Goal: Task Accomplishment & Management: Use online tool/utility

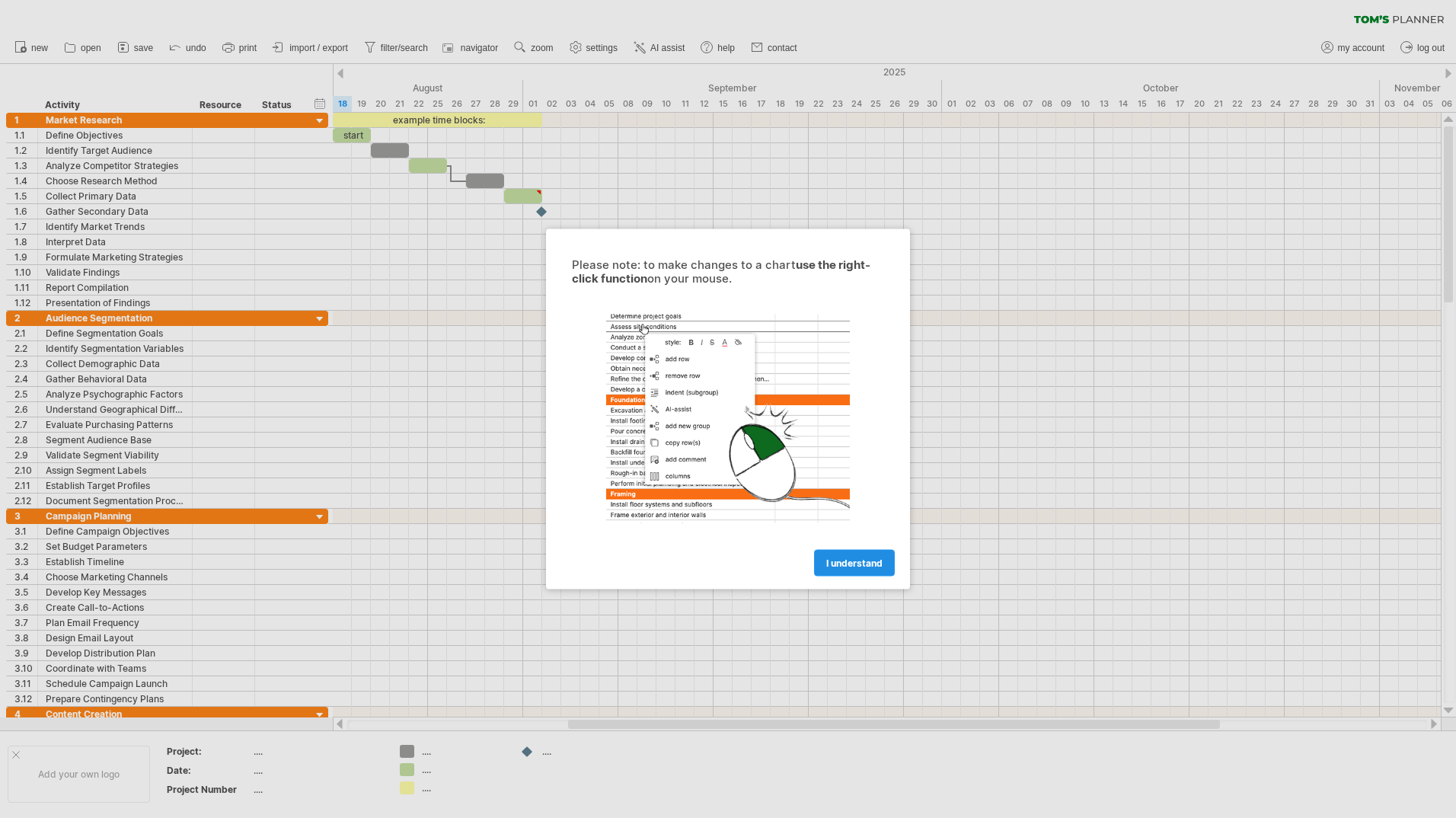
click at [875, 566] on span "I understand" at bounding box center [855, 562] width 57 height 11
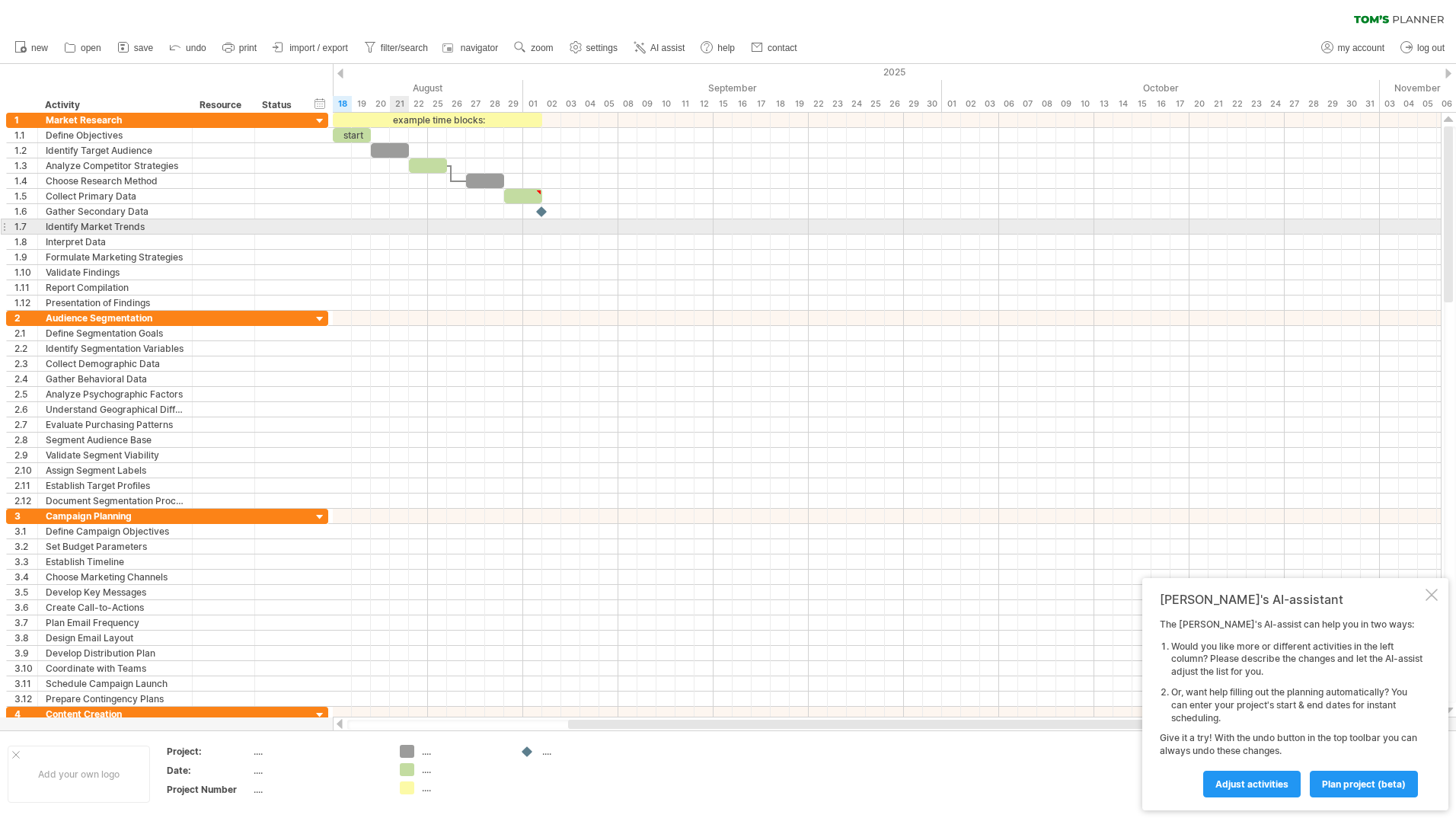
click at [394, 234] on div at bounding box center [887, 227] width 1108 height 15
click at [451, 233] on div at bounding box center [887, 227] width 1108 height 15
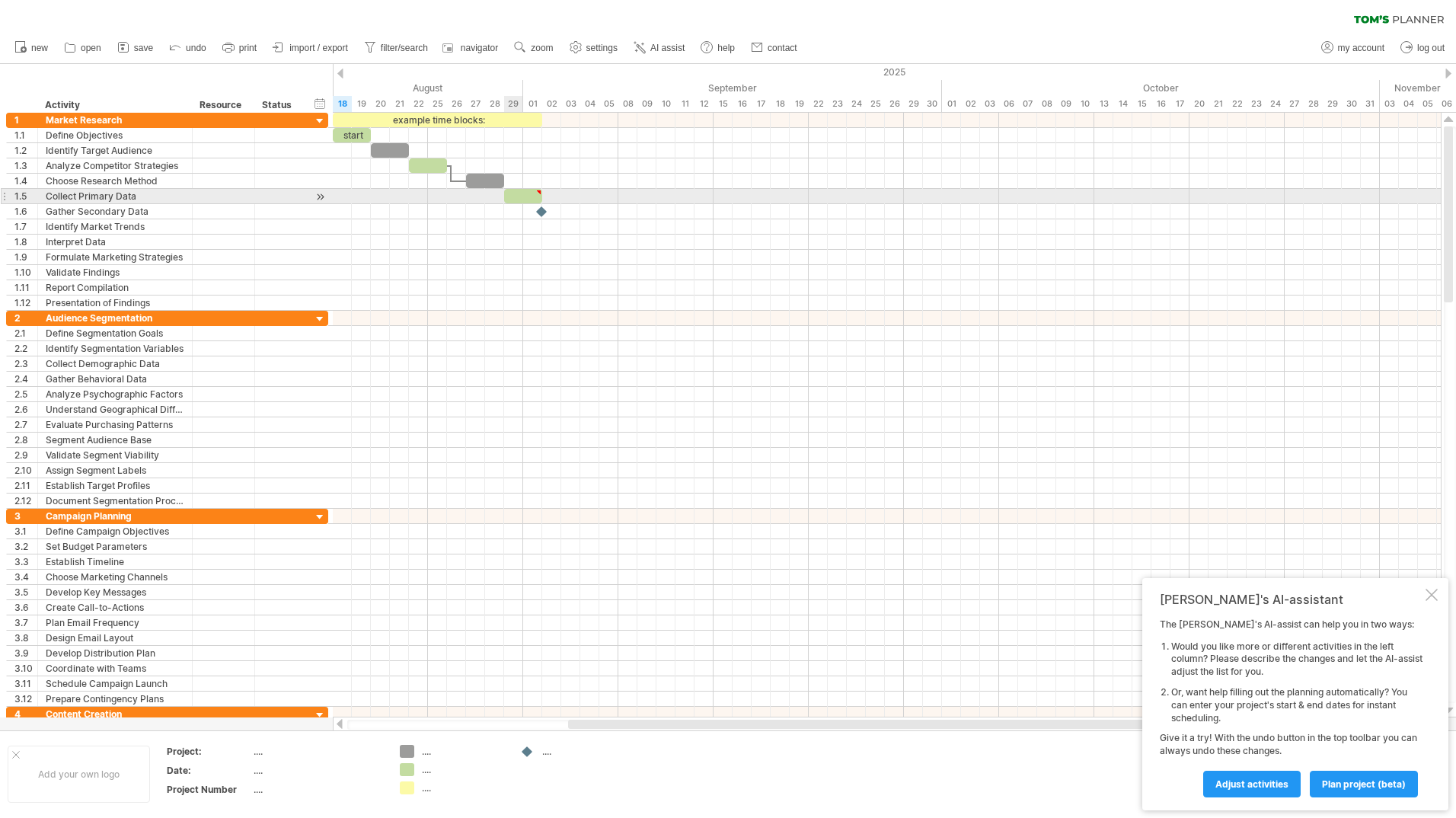
click at [519, 194] on div at bounding box center [523, 196] width 38 height 14
click at [593, 206] on div at bounding box center [887, 212] width 1108 height 15
click at [510, 197] on div at bounding box center [523, 196] width 38 height 14
drag, startPoint x: 543, startPoint y: 195, endPoint x: 625, endPoint y: 194, distance: 82.0
click at [600, 194] on div at bounding box center [551, 196] width 95 height 14
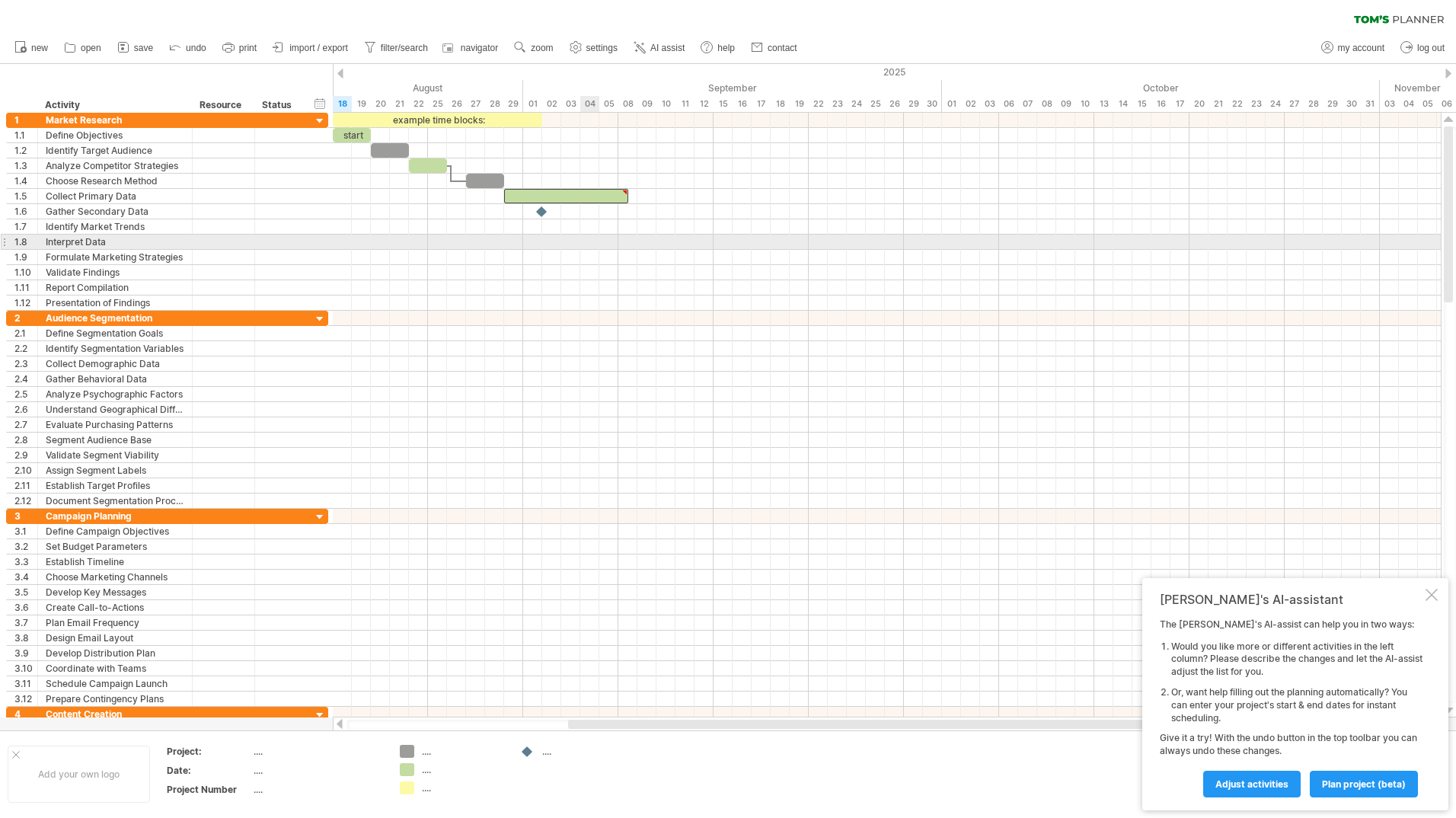
click at [591, 240] on div at bounding box center [887, 242] width 1108 height 15
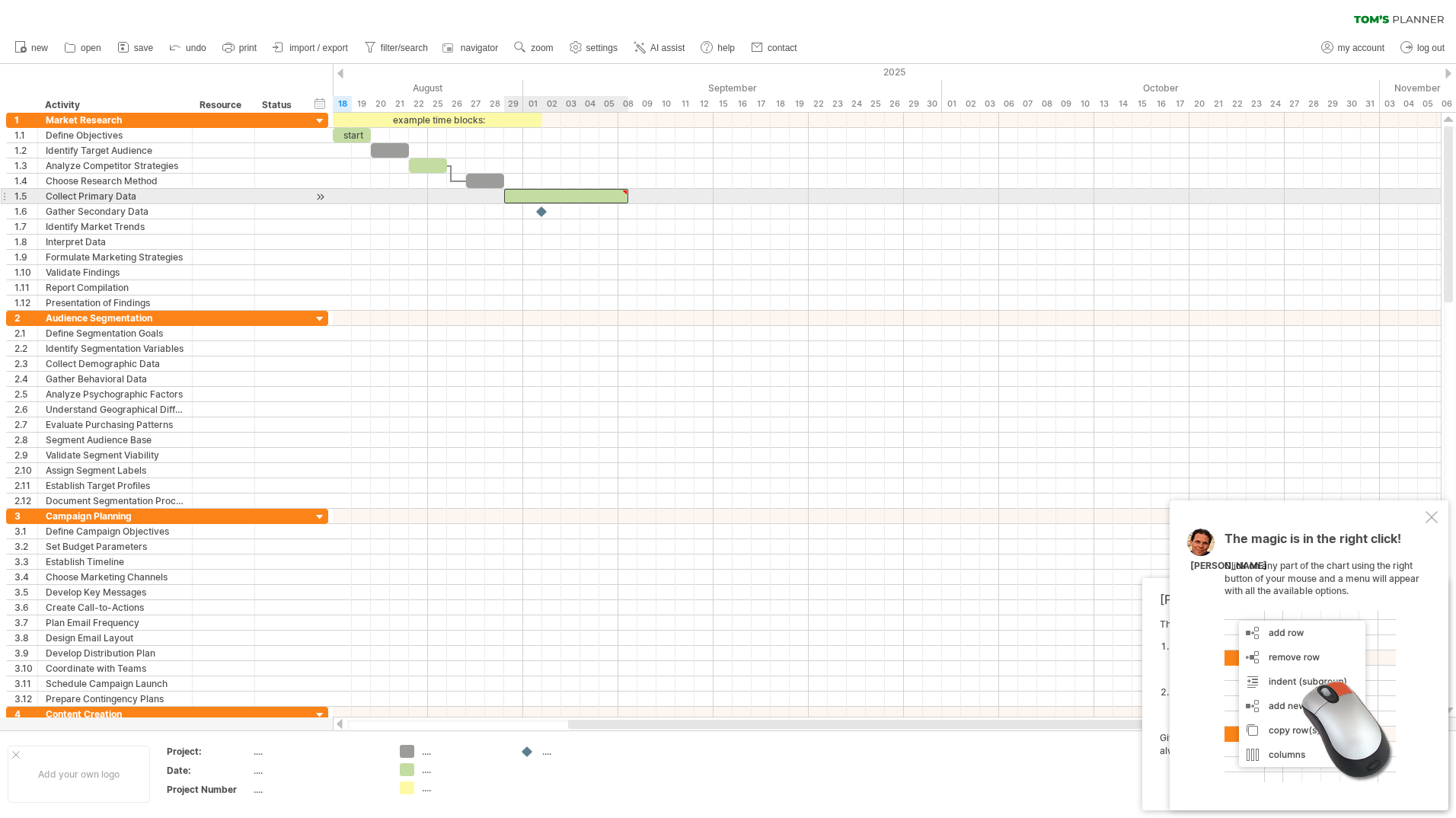
click at [590, 196] on div at bounding box center [566, 196] width 125 height 14
type textarea "**********"
drag, startPoint x: 621, startPoint y: 197, endPoint x: 545, endPoint y: 186, distance: 76.8
click at [582, 196] on div at bounding box center [547, 196] width 125 height 14
